Goal: Task Accomplishment & Management: Complete application form

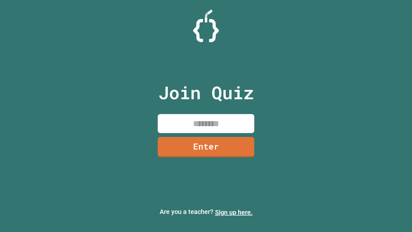
click at [234, 212] on link "Sign up here." at bounding box center [234, 212] width 38 height 8
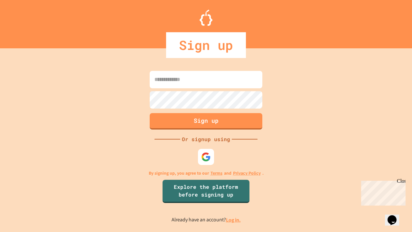
click at [234, 220] on link "Log in." at bounding box center [233, 220] width 15 height 7
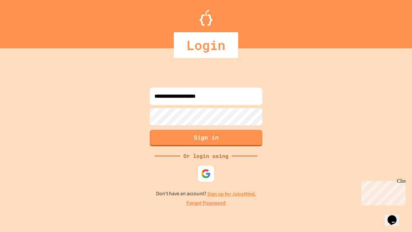
type input "**********"
